Goal: Transaction & Acquisition: Obtain resource

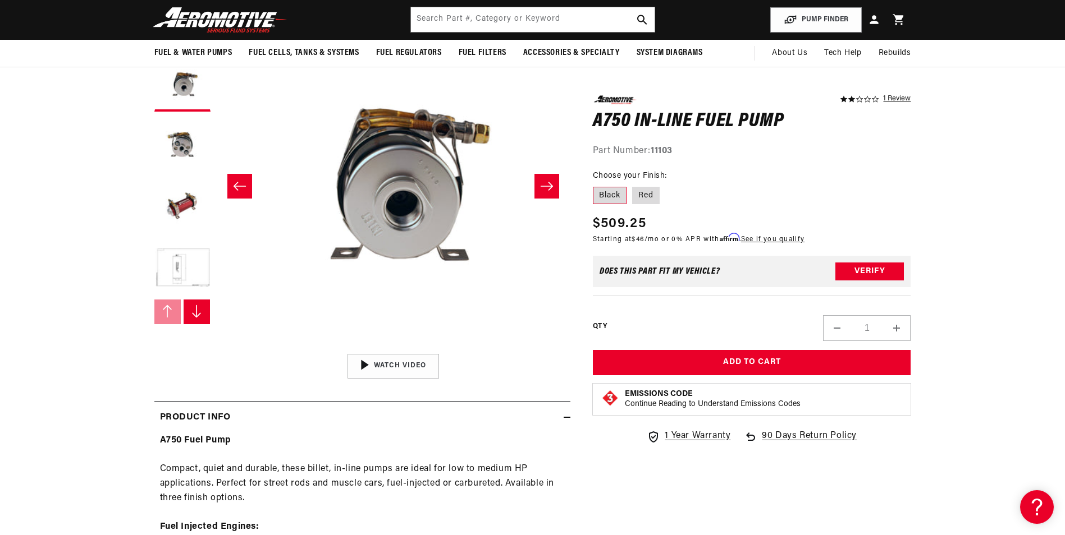
scroll to position [56, 0]
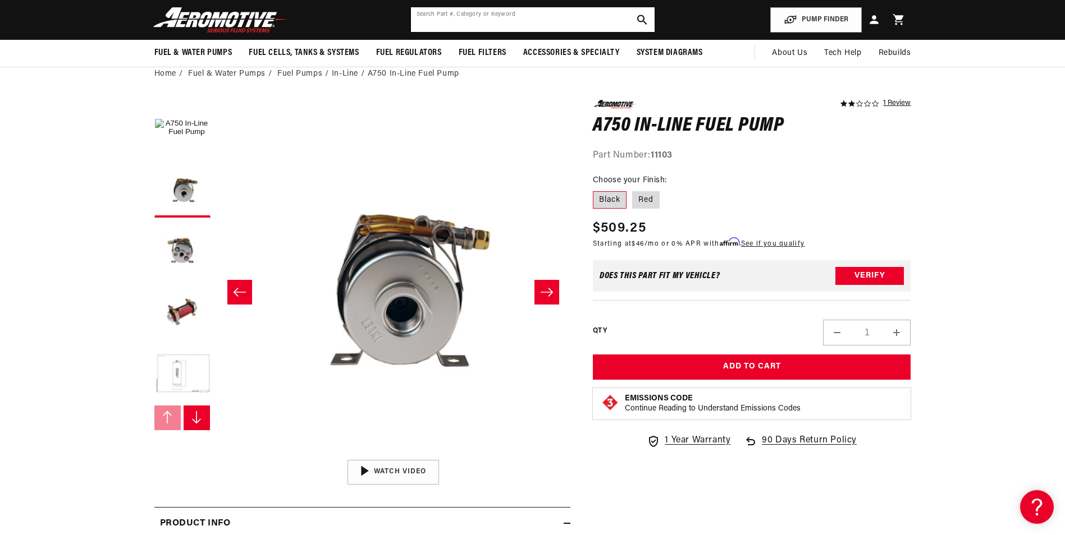
click at [506, 15] on input "text" at bounding box center [533, 19] width 244 height 25
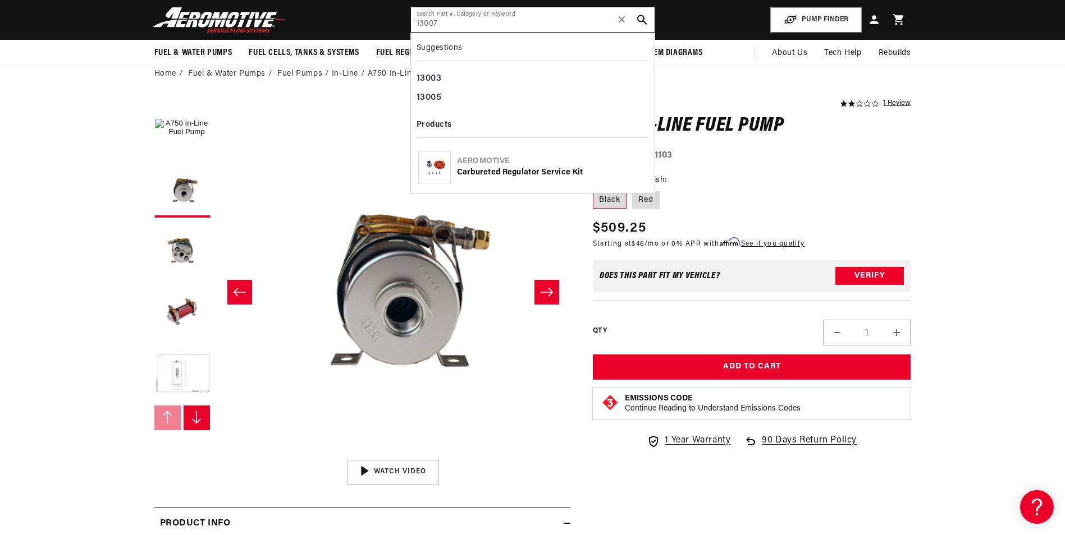
scroll to position [0, 0]
type input "13007"
click at [505, 169] on div "Carbureted Regulator Service Kit" at bounding box center [552, 172] width 190 height 11
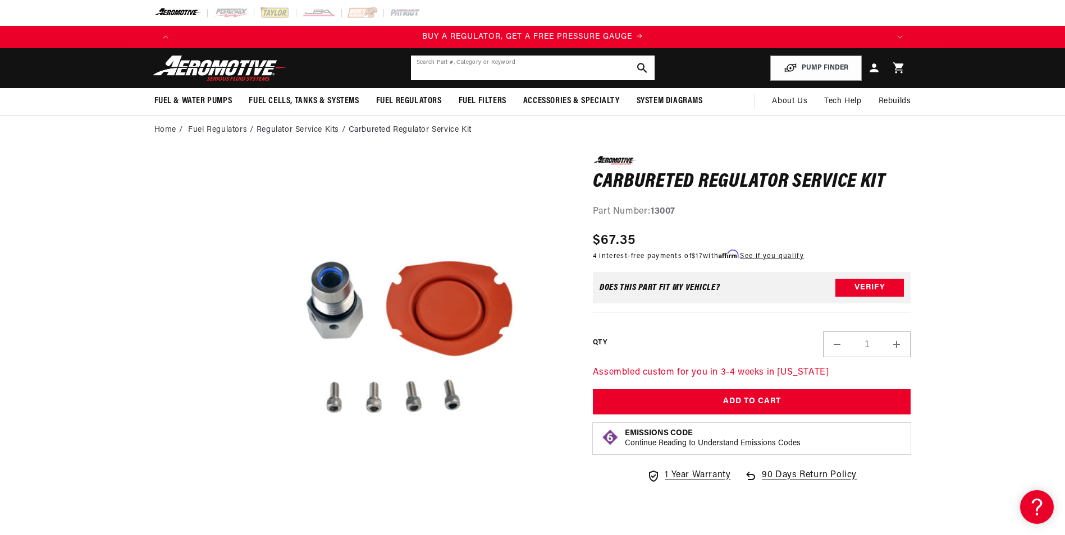
click at [537, 66] on input "text" at bounding box center [533, 68] width 244 height 25
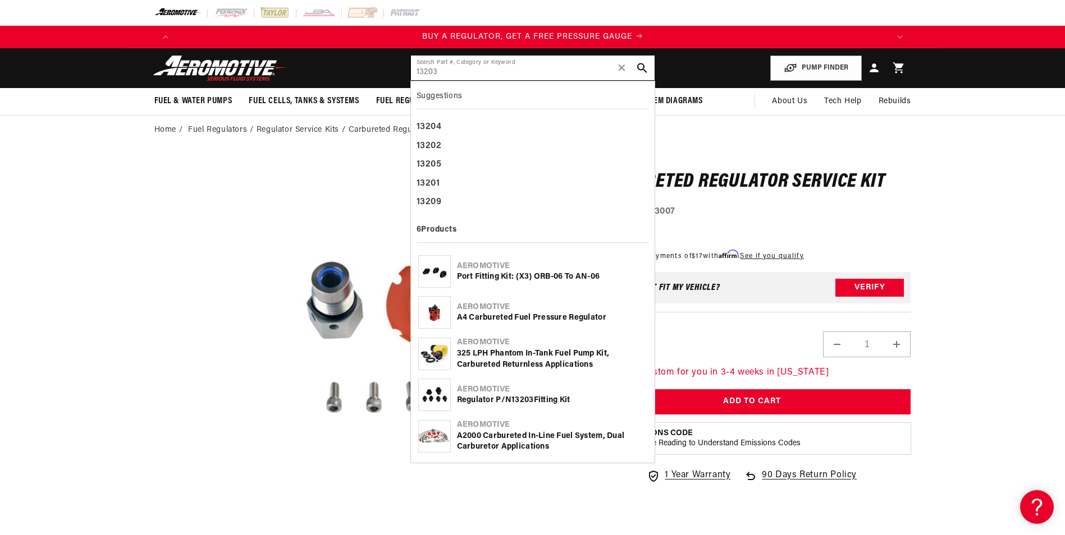
type input "13203"
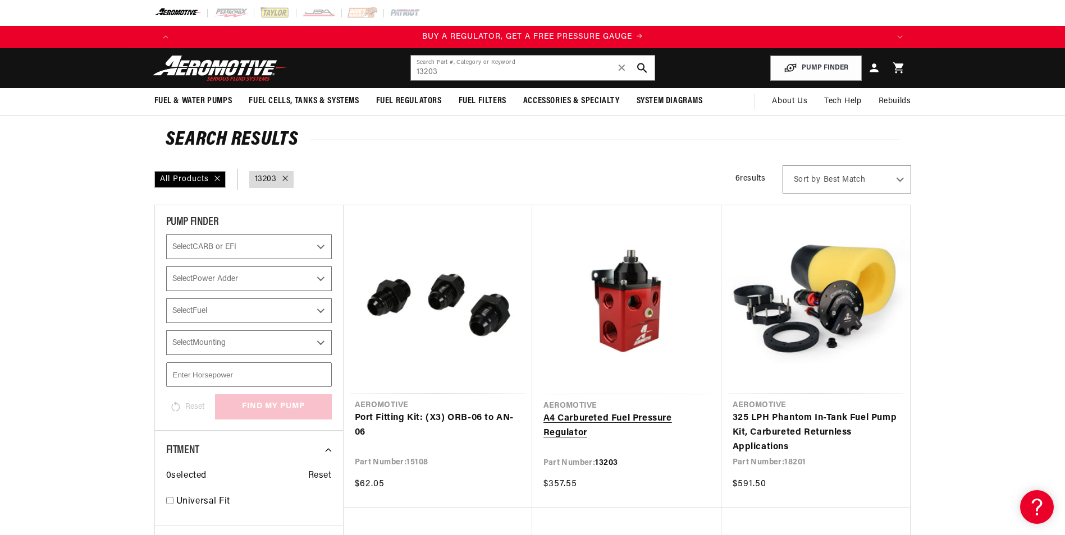
click at [611, 416] on link "A4 Carbureted Fuel Pressure Regulator" at bounding box center [626, 426] width 167 height 29
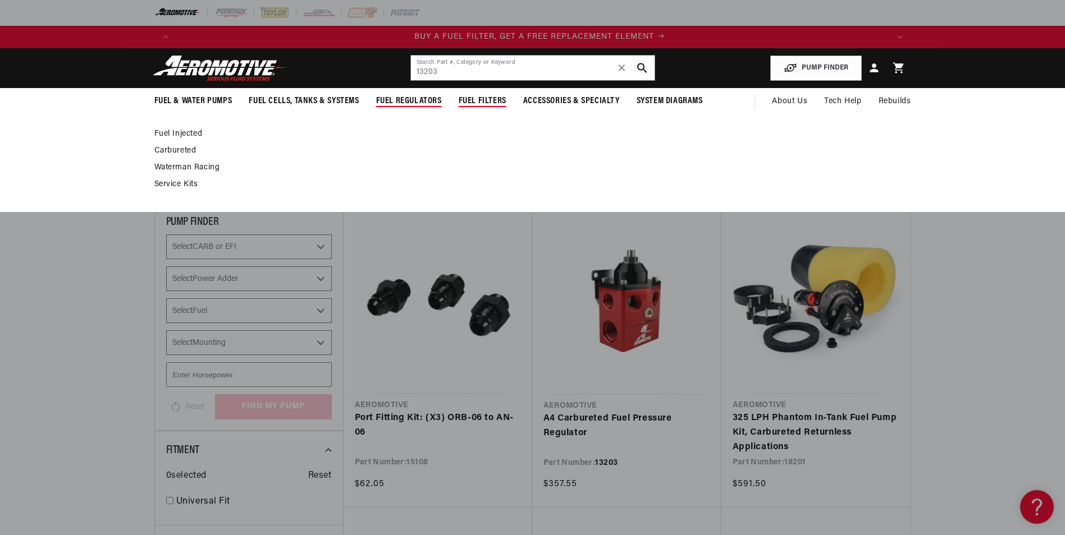
scroll to position [0, 712]
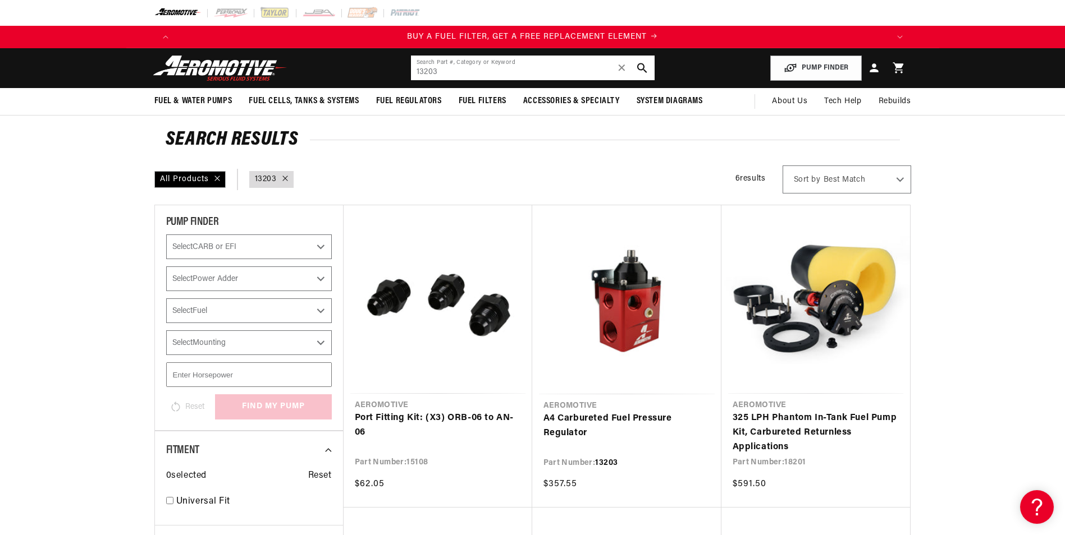
drag, startPoint x: 460, startPoint y: 71, endPoint x: 266, endPoint y: 77, distance: 194.3
click at [266, 77] on header "Fuel & Water Pumps Back In-Tank In-Line Fuel Pumps" at bounding box center [532, 68] width 813 height 40
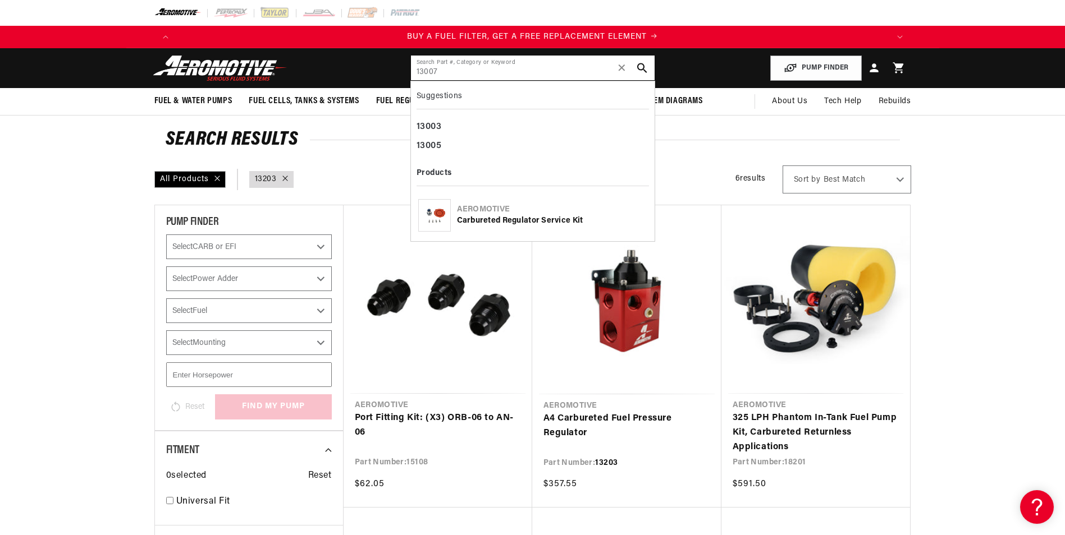
type input "13007"
click at [502, 213] on div "Aeromotive" at bounding box center [552, 209] width 190 height 11
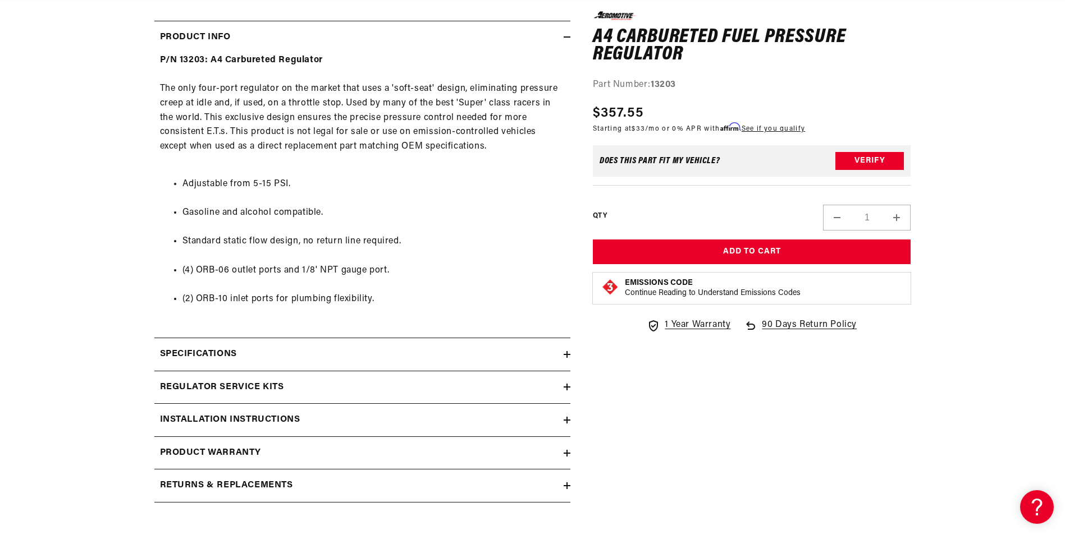
scroll to position [561, 0]
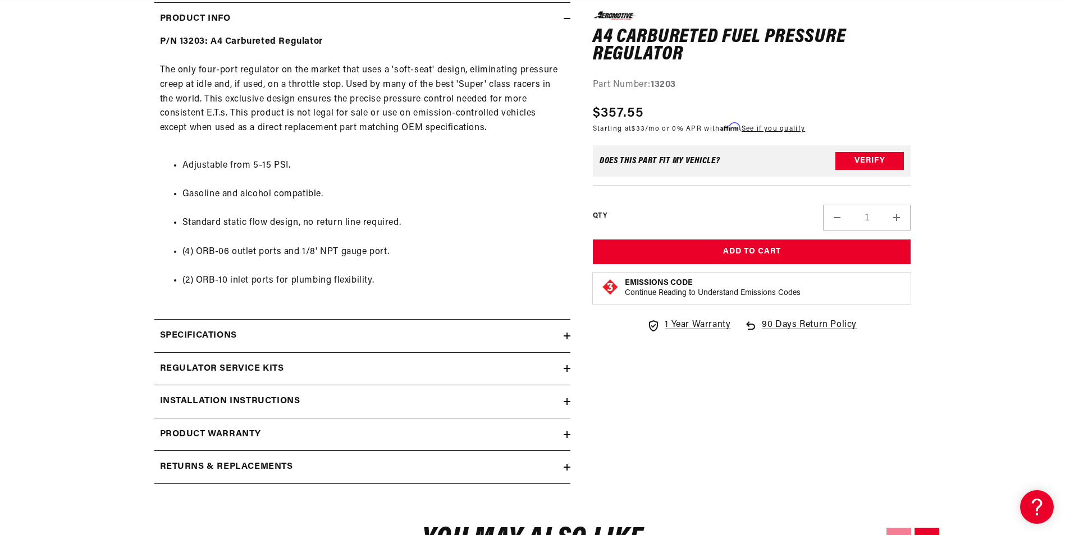
click at [256, 401] on h2 "Installation Instructions" at bounding box center [230, 402] width 140 height 15
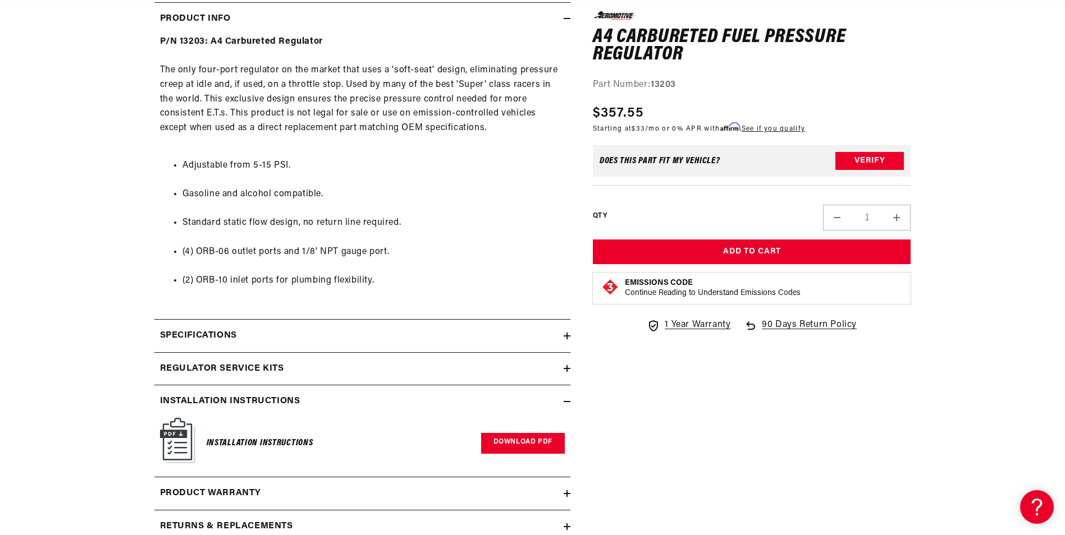
scroll to position [0, 712]
click at [536, 447] on link "Download PDF" at bounding box center [523, 443] width 84 height 21
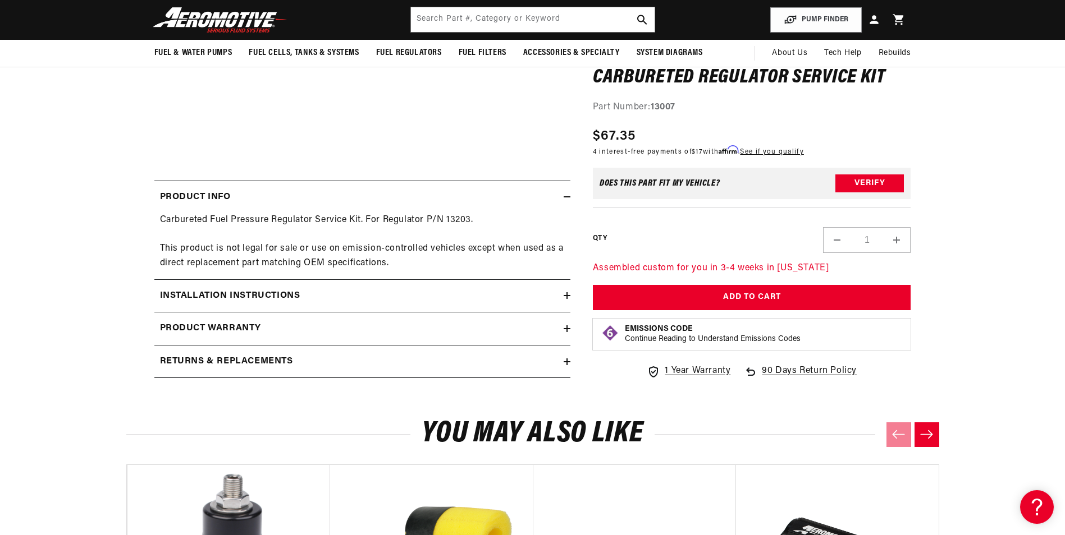
scroll to position [337, 0]
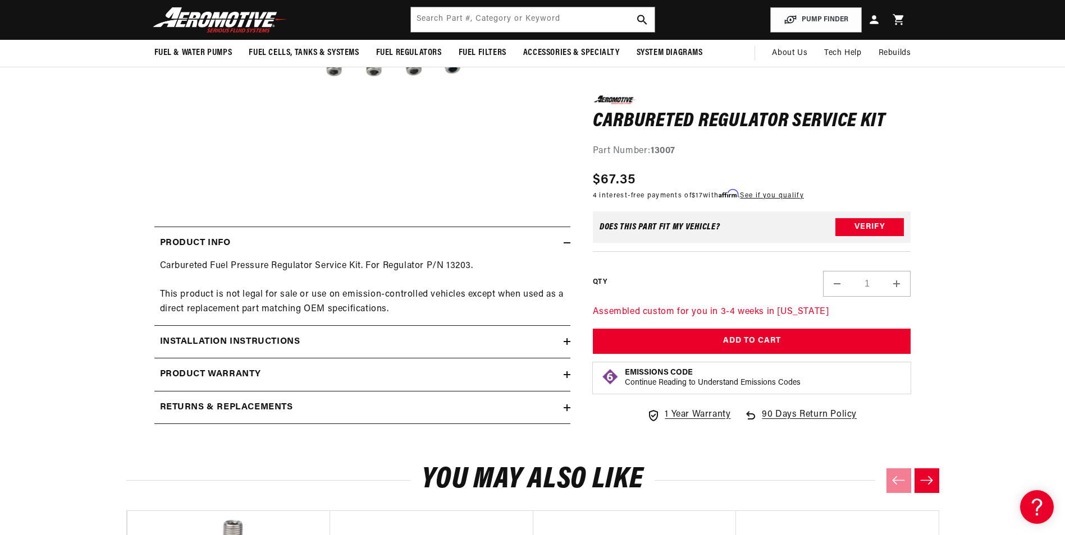
click at [268, 343] on h2 "Installation Instructions" at bounding box center [230, 342] width 140 height 15
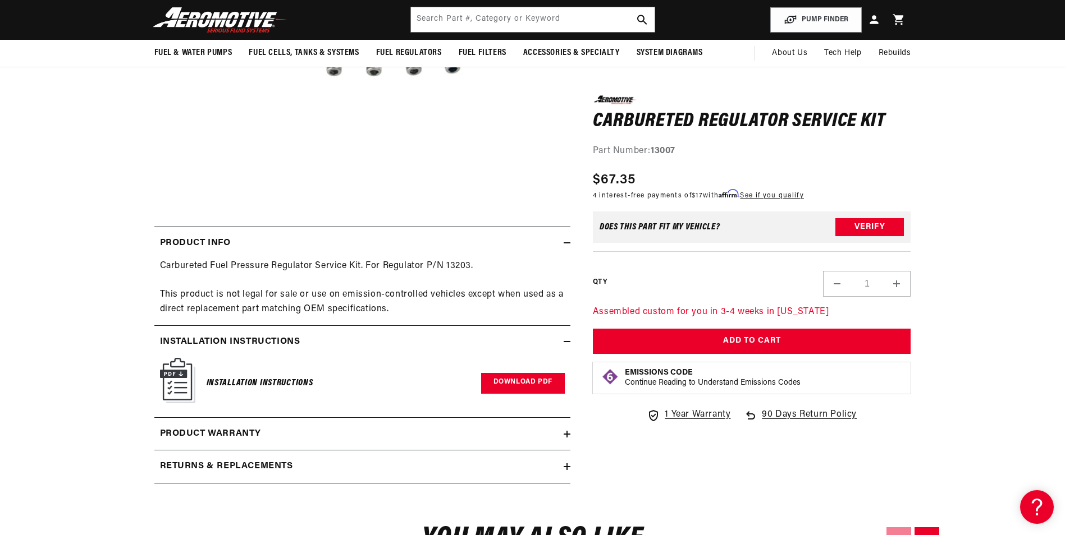
click at [536, 385] on link "Download PDF" at bounding box center [523, 383] width 84 height 21
